Goal: Transaction & Acquisition: Book appointment/travel/reservation

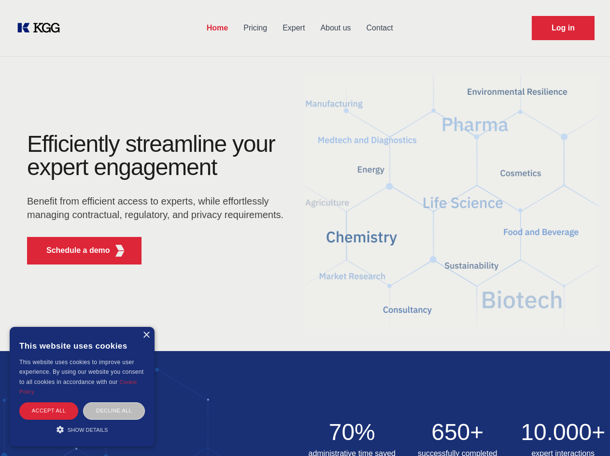
click at [305, 228] on div "Efficiently streamline your expert engagement Benefit from efficient access to …" at bounding box center [159, 202] width 294 height 140
click at [72, 250] on p "Schedule a demo" at bounding box center [78, 250] width 64 height 12
click at [146, 335] on div "× This website uses cookies This website uses cookies to improve user experienc…" at bounding box center [82, 386] width 145 height 119
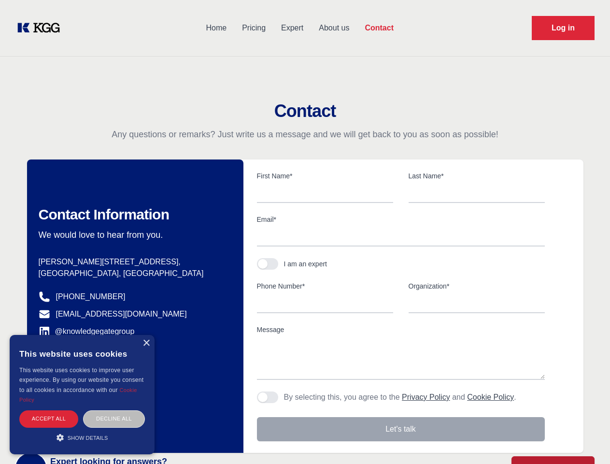
click at [49, 410] on div "Accept all" at bounding box center [48, 418] width 59 height 17
click at [114, 410] on div "Decline all" at bounding box center [114, 418] width 62 height 17
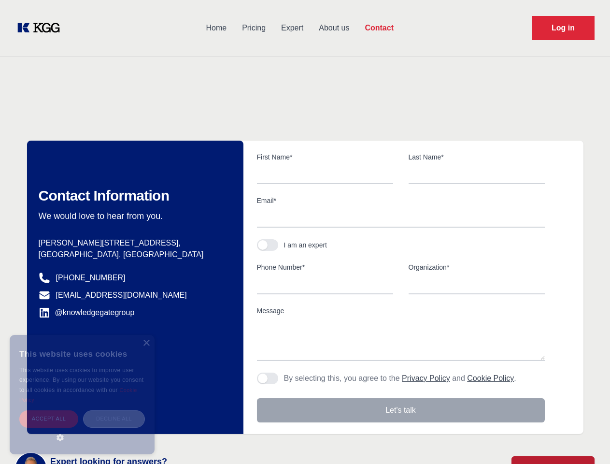
click at [82, 429] on main "Contact Any questions or remarks? Just write us a message and we will get back …" at bounding box center [305, 251] width 610 height 503
